Goal: Check status

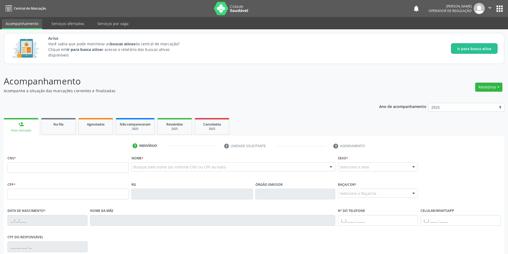
click at [142, 102] on div "Ano de acompanhamento 2025 person_add Nova marcação Na fila Agendados Não compa…" at bounding box center [254, 211] width 501 height 225
click at [60, 126] on span "Na fila" at bounding box center [58, 124] width 10 height 5
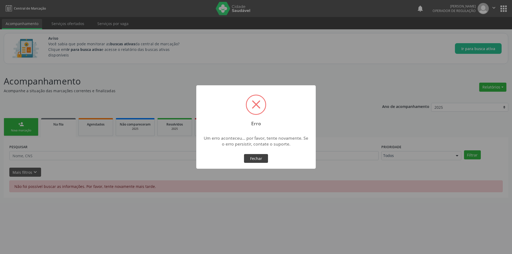
click at [254, 158] on button "Fechar" at bounding box center [256, 158] width 24 height 9
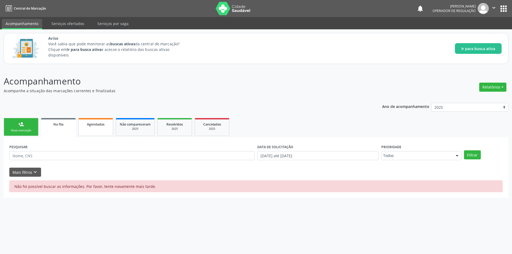
click at [89, 122] on span "Agendados" at bounding box center [96, 124] width 18 height 5
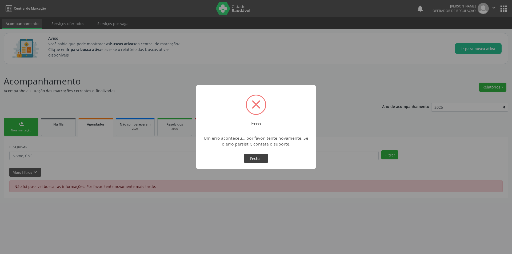
click at [262, 159] on button "Fechar" at bounding box center [256, 158] width 24 height 9
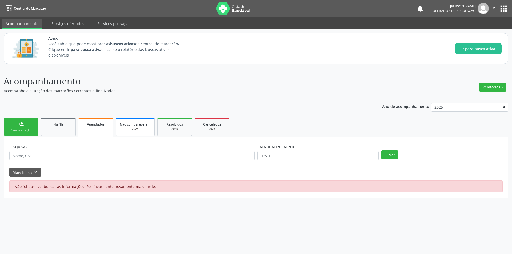
click at [135, 125] on span "Não compareceram" at bounding box center [135, 124] width 31 height 5
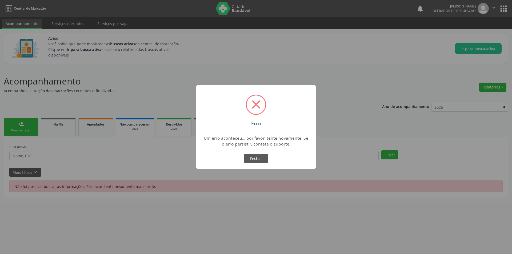
click at [168, 128] on div "× Erro Um erro aconteceu... por favor, tente novamente. Se o erro persistir, co…" at bounding box center [256, 127] width 512 height 254
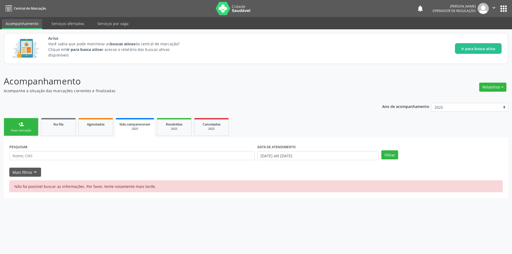
click at [262, 98] on div "Acompanhamento Acompanhe a situação das marcações correntes e finalizadas Relat…" at bounding box center [256, 136] width 505 height 123
click at [36, 172] on icon "keyboard_arrow_down" at bounding box center [35, 172] width 6 height 6
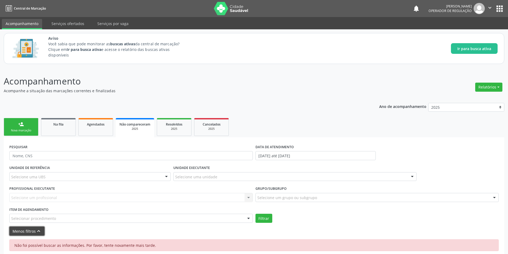
click at [9, 227] on button "Menos filtros keyboard_arrow_up" at bounding box center [26, 231] width 35 height 9
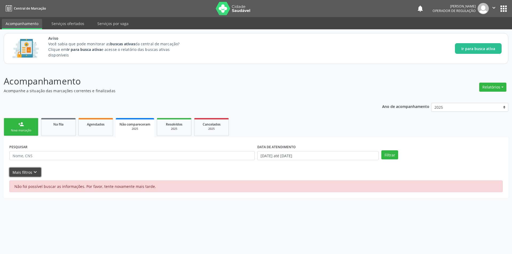
click at [9, 168] on button "Mais filtros keyboard_arrow_down" at bounding box center [25, 172] width 32 height 9
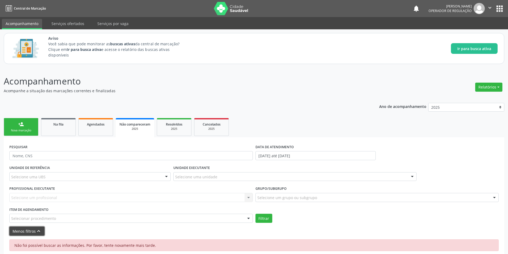
click at [9, 227] on button "Menos filtros keyboard_arrow_up" at bounding box center [26, 231] width 35 height 9
